Goal: Book appointment/travel/reservation

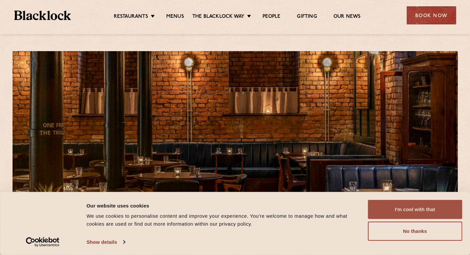
click at [427, 210] on button "I'm cool with that" at bounding box center [414, 209] width 94 height 19
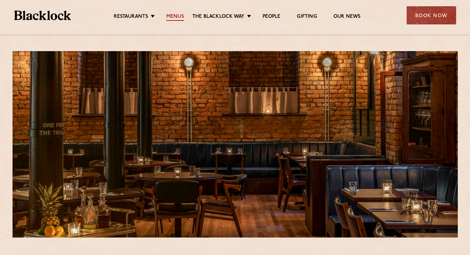
click at [178, 14] on link "Menus" at bounding box center [175, 17] width 18 height 7
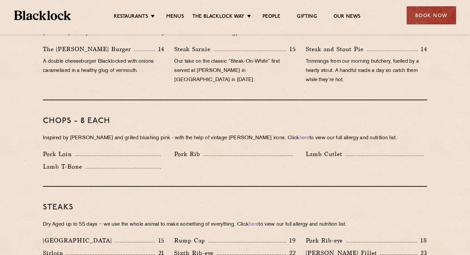
scroll to position [593, 0]
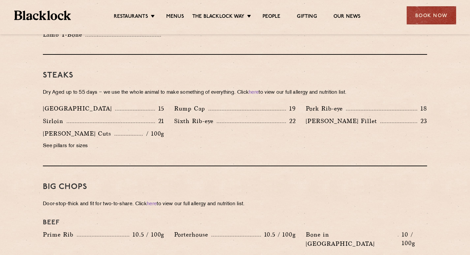
click at [268, 130] on div "Denver 15 Rump Cap 19 Pork Rib-eye 18 Sirloin 21 Sixth Rib-eye 22 Blacklock Fil…" at bounding box center [235, 129] width 394 height 50
click at [266, 126] on div "Denver 15 Rump Cap 19 Pork Rib-eye 18 Sirloin 21 Sixth Rib-eye 22 Blacklock Fil…" at bounding box center [235, 129] width 394 height 50
click at [256, 128] on div "Denver 15 Rump Cap 19 Pork Rib-eye 18 Sirloin 21 Sixth Rib-eye 22 Blacklock Fil…" at bounding box center [235, 129] width 394 height 50
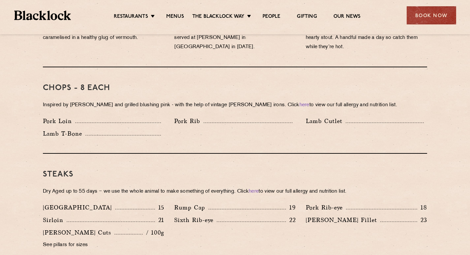
scroll to position [560, 0]
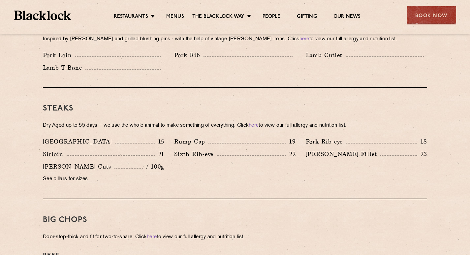
click at [440, 21] on div "Book Now" at bounding box center [430, 15] width 49 height 18
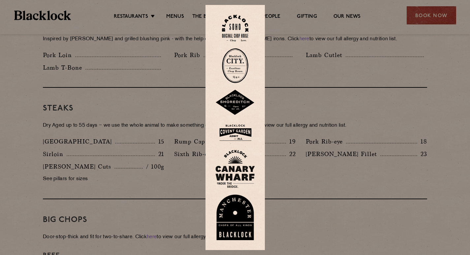
click at [237, 223] on img at bounding box center [235, 216] width 40 height 45
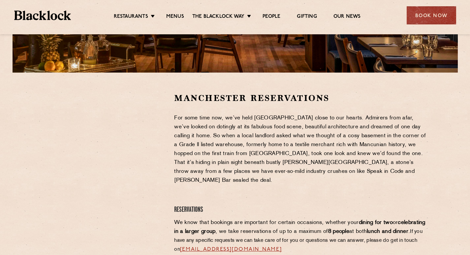
scroll to position [198, 0]
